Goal: Use online tool/utility: Utilize a website feature to perform a specific function

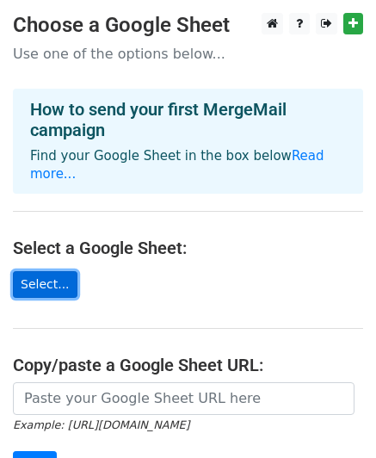
click at [41, 271] on link "Select..." at bounding box center [45, 284] width 65 height 27
click at [42, 271] on link "Select..." at bounding box center [45, 284] width 65 height 27
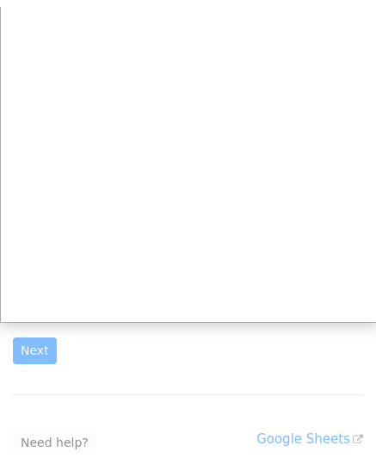
scroll to position [121, 0]
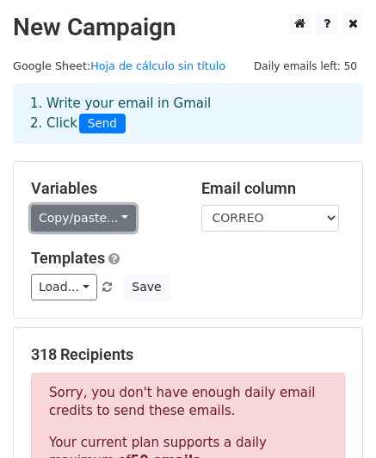
click at [114, 218] on link "Copy/paste..." at bounding box center [83, 218] width 105 height 27
